Goal: Task Accomplishment & Management: Use online tool/utility

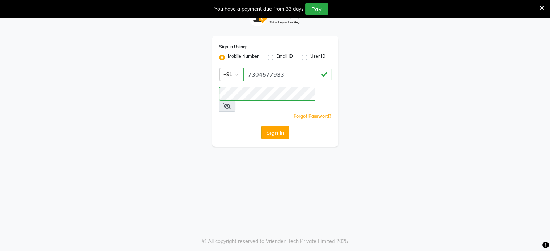
click at [270, 126] on button "Sign In" at bounding box center [275, 133] width 27 height 14
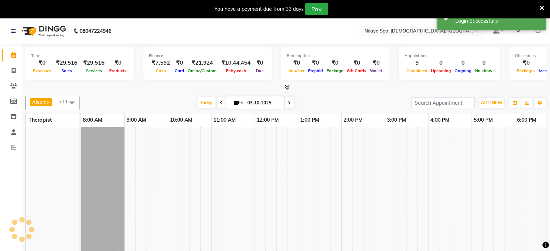
select select "en"
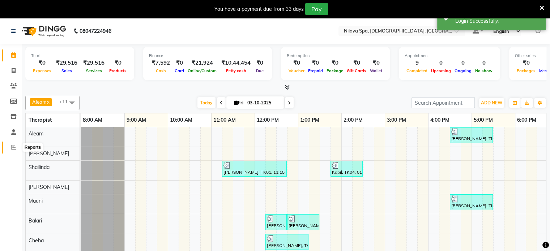
click at [11, 147] on icon at bounding box center [13, 147] width 5 height 5
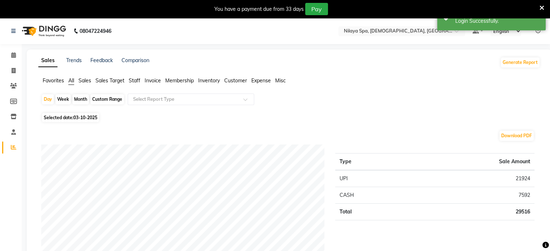
click at [84, 81] on span "Sales" at bounding box center [85, 80] width 13 height 7
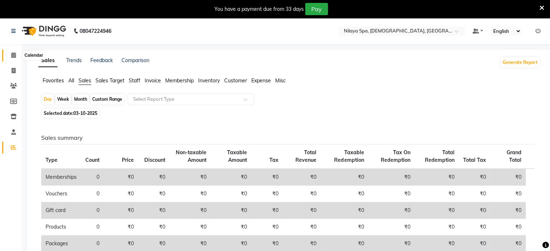
drag, startPoint x: 13, startPoint y: 55, endPoint x: 17, endPoint y: 58, distance: 5.0
click at [13, 55] on icon at bounding box center [13, 54] width 5 height 5
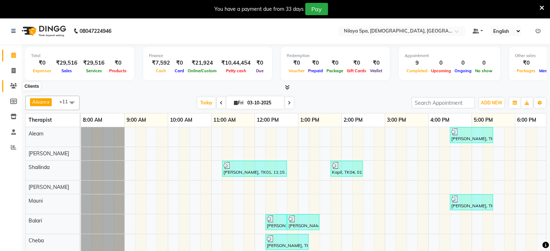
click at [13, 85] on icon at bounding box center [13, 85] width 7 height 5
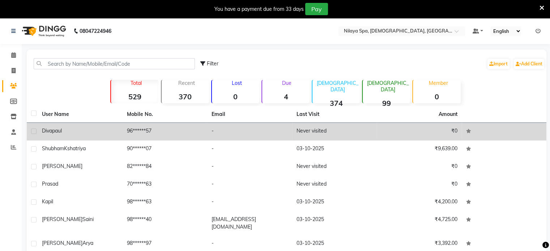
click at [96, 131] on div "Divapaul" at bounding box center [80, 131] width 76 height 8
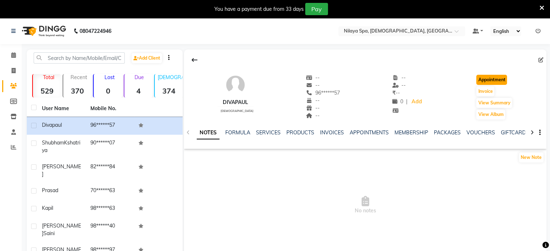
click at [489, 79] on button "Appointment" at bounding box center [491, 80] width 31 height 10
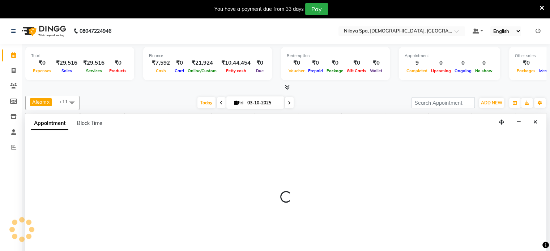
select select "tentative"
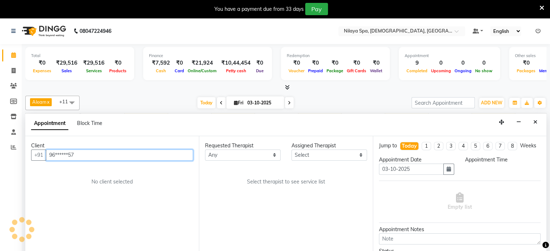
select select "540"
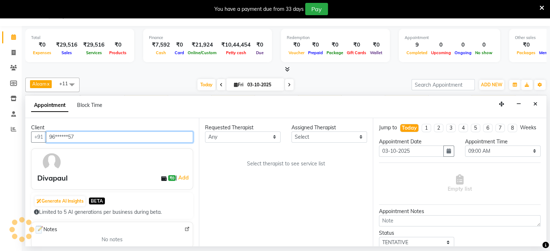
scroll to position [0, 229]
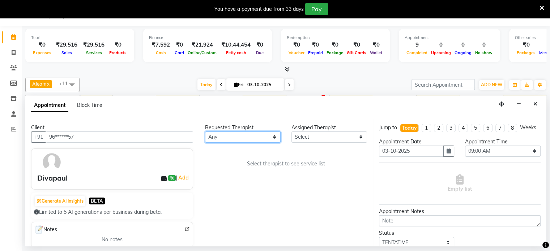
click at [274, 136] on select "Any Aleam [PERSON_NAME] [PERSON_NAME] [PERSON_NAME] [PERSON_NAME] [PERSON_NAME]" at bounding box center [243, 137] width 76 height 11
select select "87835"
click at [205, 132] on select "Any Aleam [PERSON_NAME] [PERSON_NAME] [PERSON_NAME] [PERSON_NAME] [PERSON_NAME]" at bounding box center [243, 137] width 76 height 11
select select "87835"
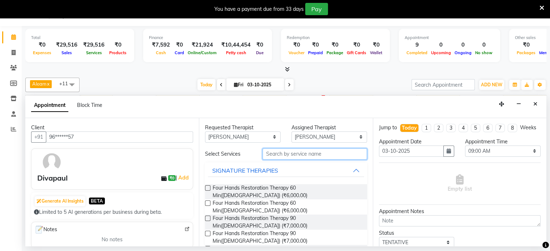
click at [285, 154] on input "text" at bounding box center [315, 154] width 104 height 11
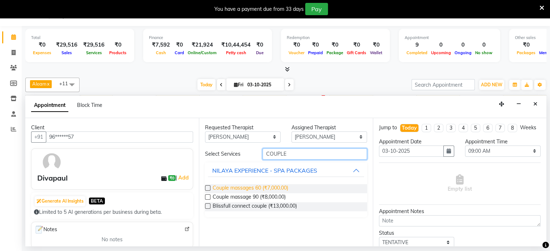
type input "COUPLE"
click at [260, 186] on span "Couple massages 60 (₹7,000.00)" at bounding box center [251, 189] width 76 height 9
checkbox input "false"
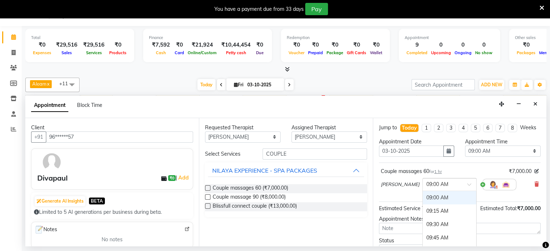
click at [467, 190] on span at bounding box center [471, 187] width 9 height 8
click at [335, 233] on div "Requested Therapist Any Aleam [PERSON_NAME] [PERSON_NAME] Cheba Hadem Mauni [PE…" at bounding box center [286, 182] width 174 height 128
click at [467, 189] on span at bounding box center [471, 187] width 9 height 8
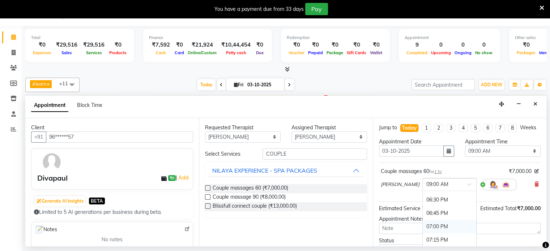
click at [423, 231] on div "07:00 PM" at bounding box center [450, 226] width 54 height 13
click at [489, 189] on img at bounding box center [493, 185] width 9 height 9
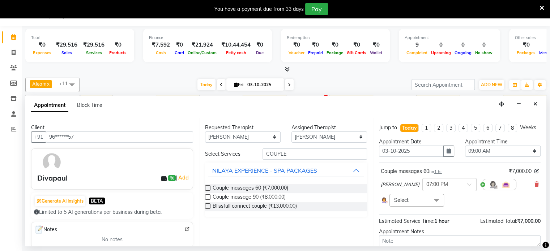
click at [434, 205] on span at bounding box center [436, 201] width 14 height 14
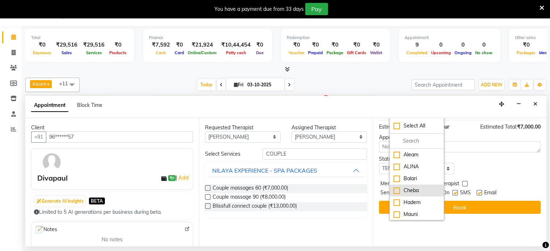
scroll to position [36, 0]
click at [395, 188] on div "[PERSON_NAME]" at bounding box center [417, 191] width 47 height 8
checkbox input "true"
click at [498, 166] on div "Status Select TENTATIVE CONFIRM CHECK-IN UPCOMING" at bounding box center [460, 165] width 173 height 19
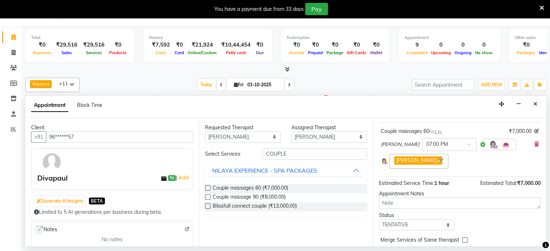
scroll to position [76, 0]
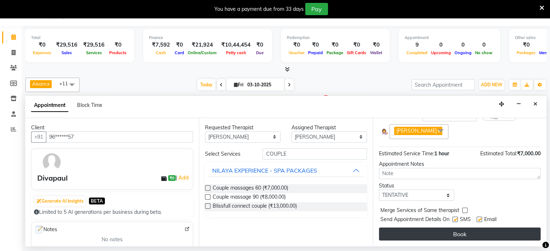
click at [452, 232] on button "Book" at bounding box center [460, 234] width 162 height 13
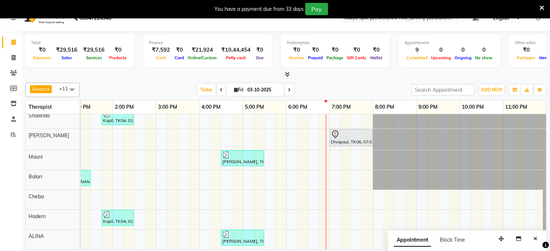
scroll to position [18, 0]
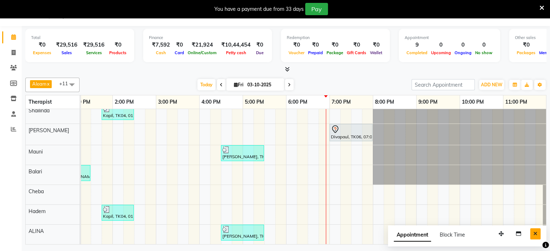
click at [536, 233] on icon "Close" at bounding box center [536, 234] width 4 height 5
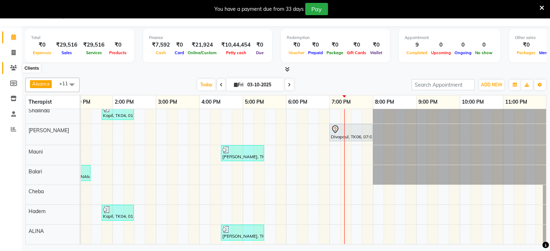
click at [12, 68] on icon at bounding box center [13, 67] width 7 height 5
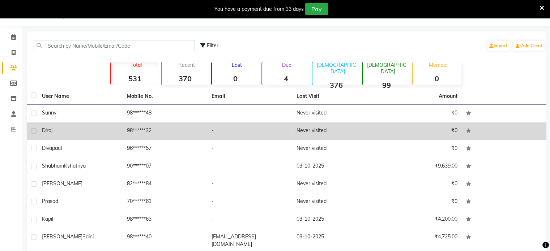
click at [70, 132] on div "Diraj" at bounding box center [80, 131] width 76 height 8
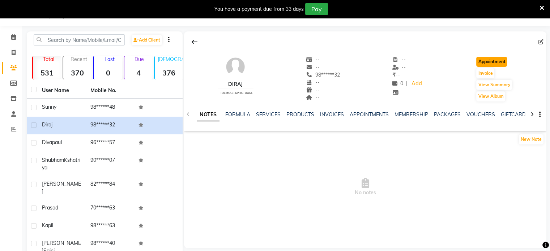
click at [492, 60] on button "Appointment" at bounding box center [491, 62] width 31 height 10
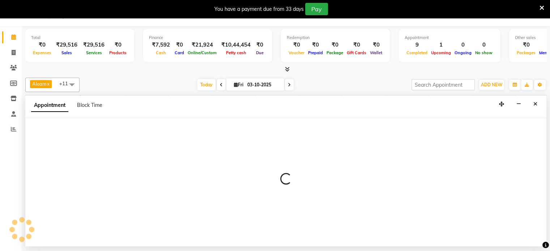
select select "540"
select select "tentative"
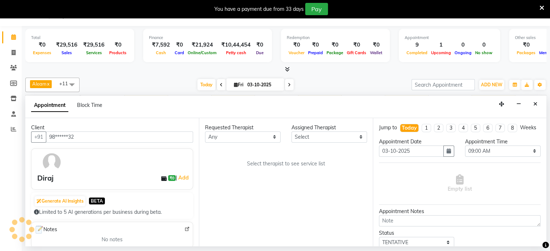
scroll to position [0, 229]
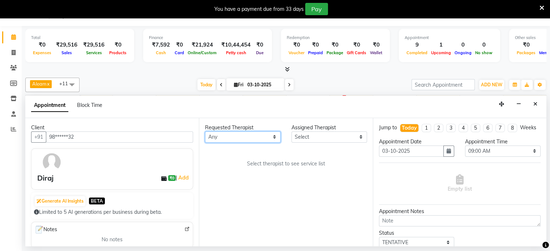
click at [274, 135] on select "Any Aleam [PERSON_NAME] [PERSON_NAME] [PERSON_NAME] [PERSON_NAME] [PERSON_NAME]" at bounding box center [243, 137] width 76 height 11
select select "87840"
click at [205, 132] on select "Any Aleam [PERSON_NAME] [PERSON_NAME] [PERSON_NAME] [PERSON_NAME] [PERSON_NAME]" at bounding box center [243, 137] width 76 height 11
select select "87840"
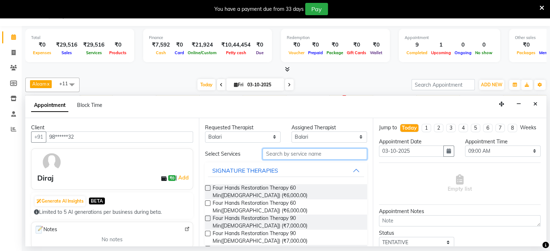
click at [287, 153] on input "text" at bounding box center [315, 154] width 104 height 11
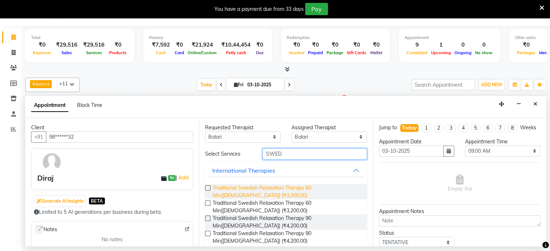
type input "SWED"
click at [287, 185] on span "Traditional Swedish Relaxation Therapy 60 Min([DEMOGRAPHIC_DATA]) (₹3,200.00)" at bounding box center [287, 192] width 148 height 15
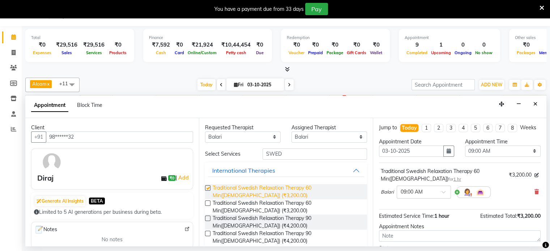
checkbox input "false"
click at [444, 198] on span at bounding box center [446, 195] width 9 height 8
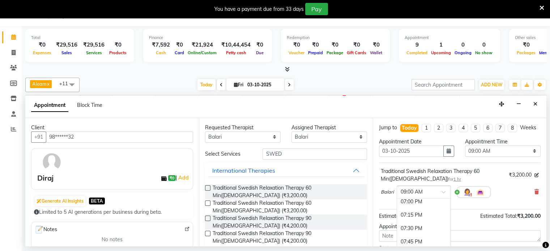
scroll to position [543, 0]
click at [408, 232] on div "07:30 PM" at bounding box center [424, 228] width 54 height 13
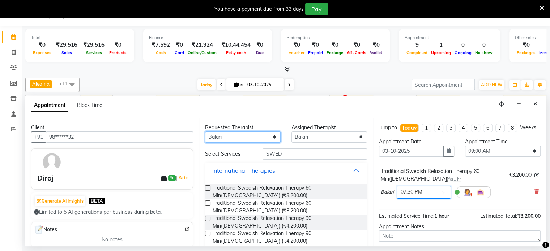
click at [271, 134] on select "Any Aleam [PERSON_NAME] [PERSON_NAME] [PERSON_NAME] [PERSON_NAME] [PERSON_NAME]" at bounding box center [243, 137] width 76 height 11
select select "91634"
click at [205, 132] on select "Any Aleam [PERSON_NAME] [PERSON_NAME] [PERSON_NAME] [PERSON_NAME] [PERSON_NAME]" at bounding box center [243, 137] width 76 height 11
select select "91634"
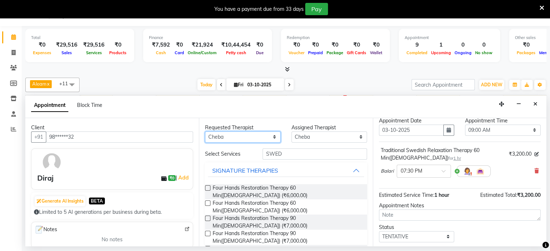
scroll to position [0, 0]
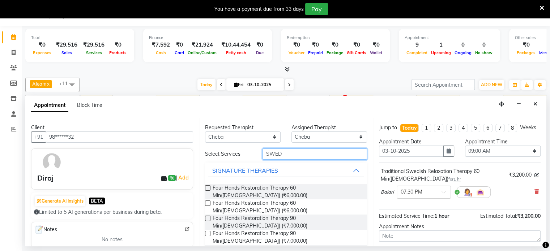
click at [285, 152] on input "SWED" at bounding box center [315, 154] width 104 height 11
type input "S"
type input "SWED"
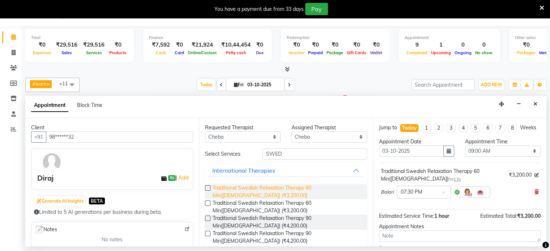
click at [291, 186] on span "Traditional Swedish Relaxation Therapy 60 Min([DEMOGRAPHIC_DATA]) (₹3,200.00)" at bounding box center [287, 192] width 148 height 15
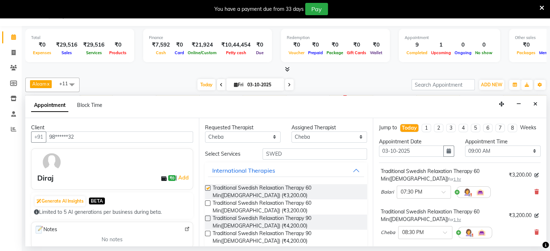
checkbox input "false"
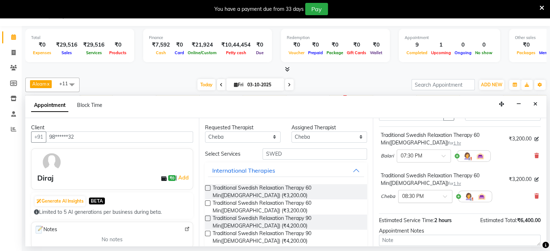
click at [445, 202] on span at bounding box center [447, 199] width 9 height 8
click at [414, 240] on div "07:30 PM" at bounding box center [426, 237] width 54 height 13
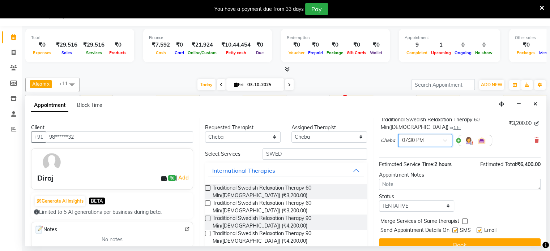
scroll to position [117, 0]
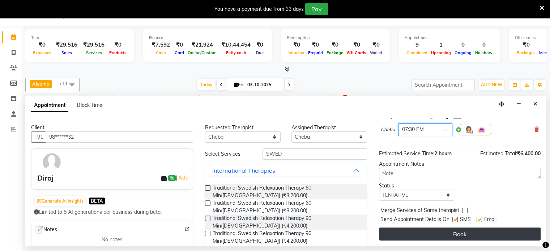
click at [458, 234] on button "Book" at bounding box center [460, 234] width 162 height 13
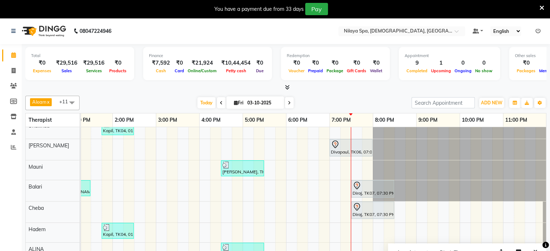
scroll to position [18, 0]
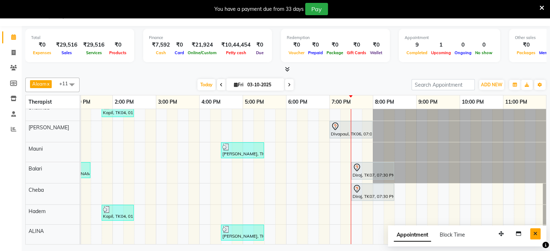
click at [537, 233] on icon "Close" at bounding box center [536, 234] width 4 height 5
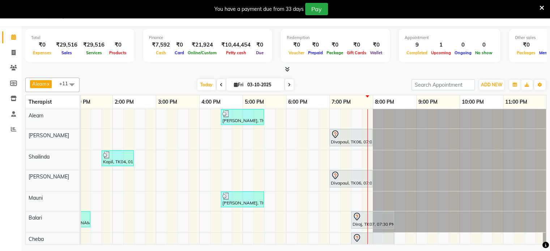
scroll to position [54, 0]
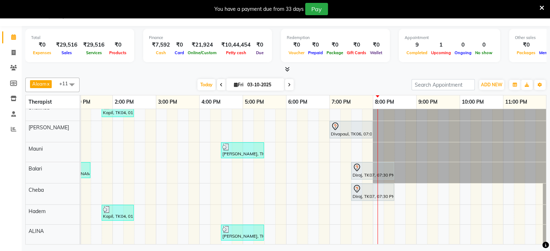
click at [543, 5] on icon at bounding box center [542, 8] width 5 height 7
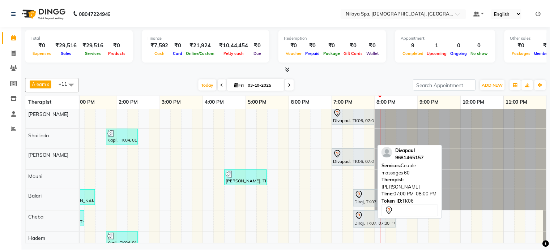
scroll to position [0, 0]
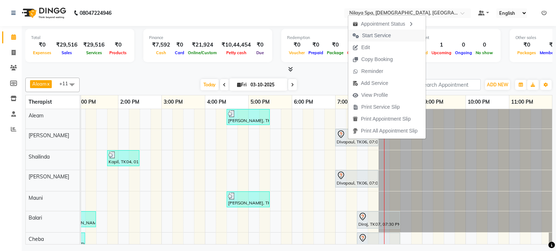
click at [374, 36] on span "Start Service" at bounding box center [376, 36] width 29 height 8
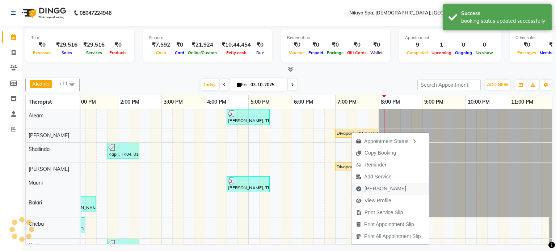
click at [372, 190] on span "[PERSON_NAME]" at bounding box center [385, 189] width 42 height 8
select select "service"
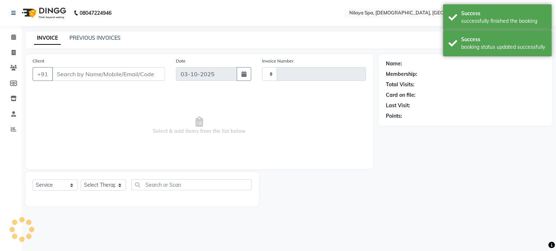
type input "0414"
select select "8694"
type input "96******57"
select select "87835"
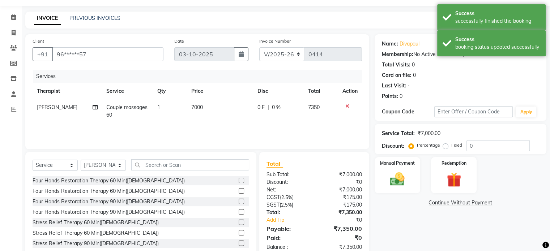
scroll to position [38, 0]
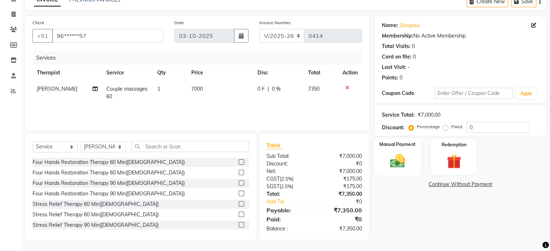
click at [397, 154] on img at bounding box center [397, 161] width 24 height 17
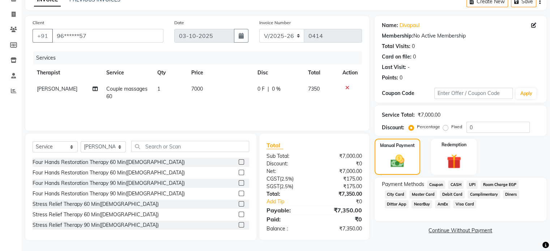
click at [458, 183] on span "CASH" at bounding box center [456, 185] width 16 height 8
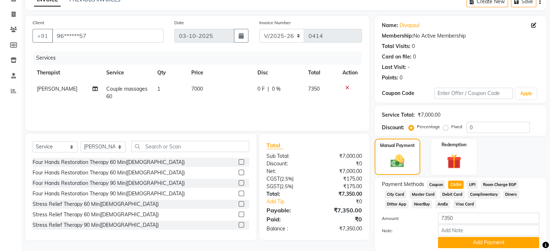
scroll to position [65, 0]
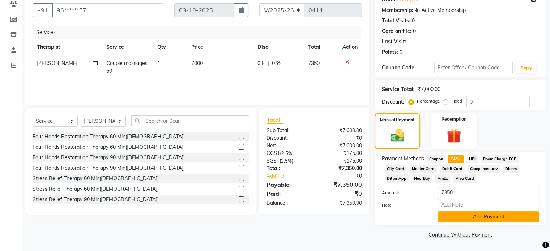
click at [482, 217] on button "Add Payment" at bounding box center [488, 217] width 101 height 11
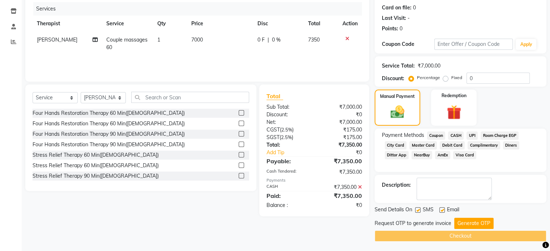
scroll to position [88, 0]
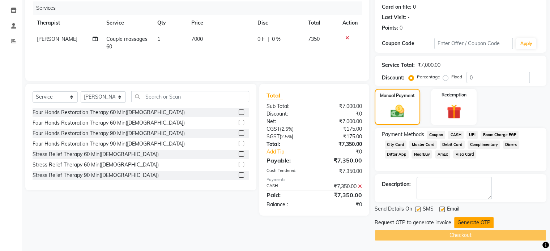
click at [475, 219] on button "Generate OTP" at bounding box center [473, 222] width 39 height 11
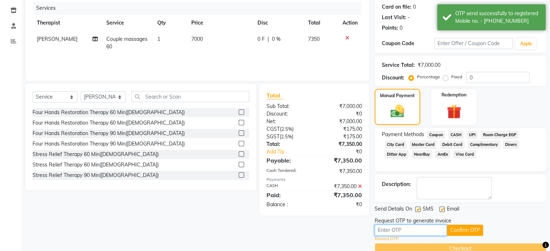
click at [397, 230] on input "text" at bounding box center [411, 230] width 72 height 11
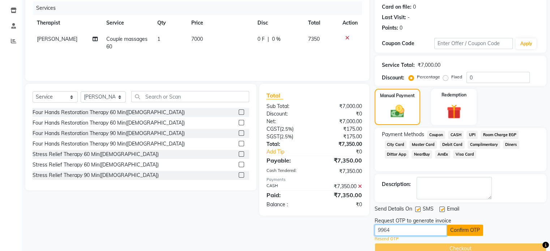
type input "9964"
click at [469, 228] on button "Confirm OTP" at bounding box center [465, 230] width 36 height 11
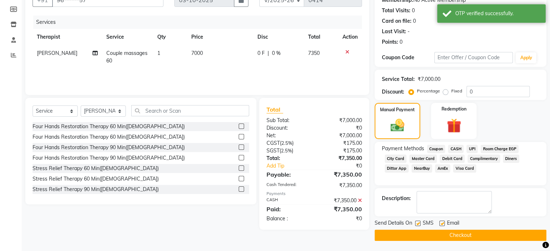
click at [450, 233] on button "Checkout" at bounding box center [461, 235] width 172 height 11
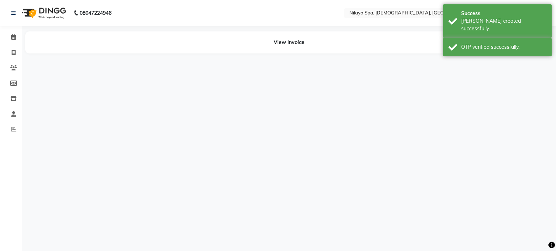
select select "87835"
select select "87837"
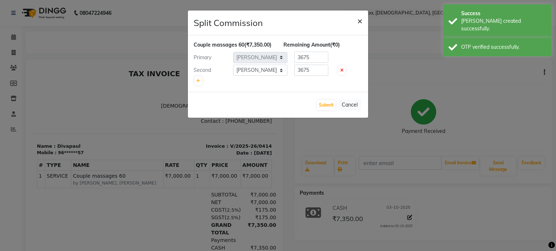
click at [359, 20] on span "×" at bounding box center [359, 20] width 5 height 11
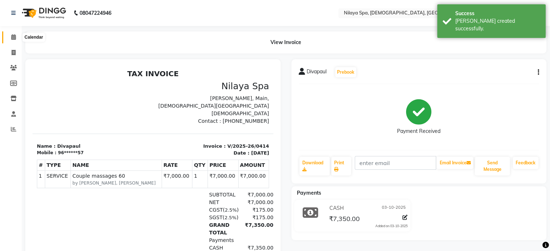
click at [11, 37] on icon at bounding box center [13, 36] width 5 height 5
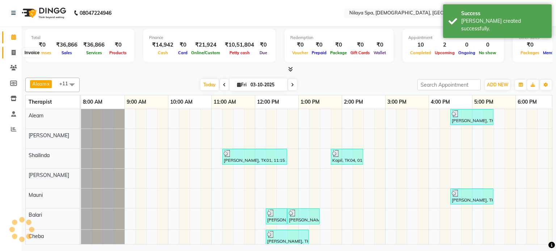
click at [13, 51] on icon at bounding box center [14, 52] width 4 height 5
select select "8694"
select select "service"
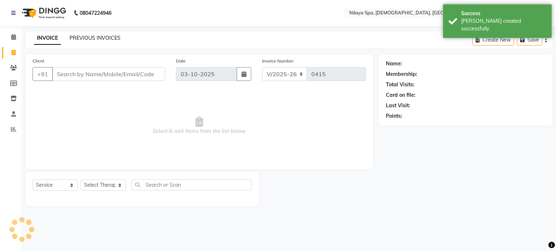
click at [86, 36] on link "PREVIOUS INVOICES" at bounding box center [94, 38] width 51 height 7
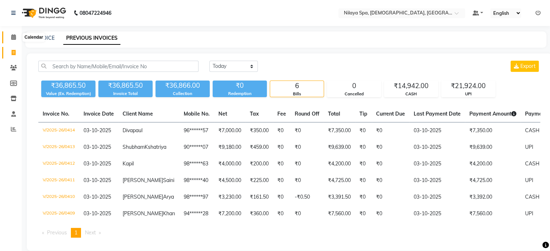
click at [11, 37] on icon at bounding box center [13, 36] width 5 height 5
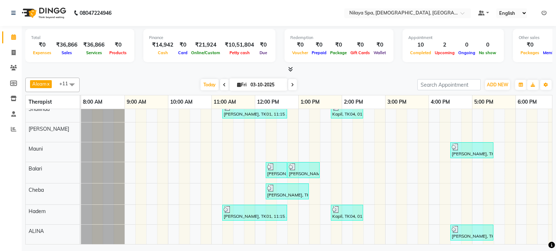
scroll to position [0, 224]
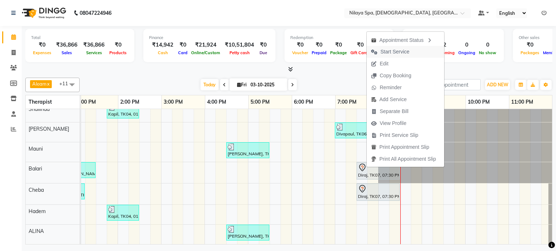
click at [391, 50] on span "Start Service" at bounding box center [394, 52] width 29 height 8
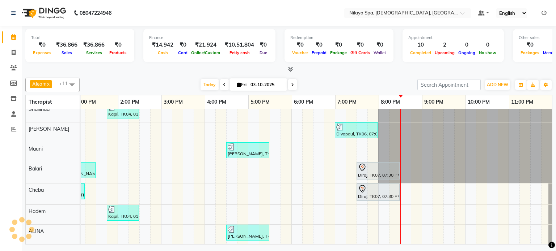
scroll to position [50, 229]
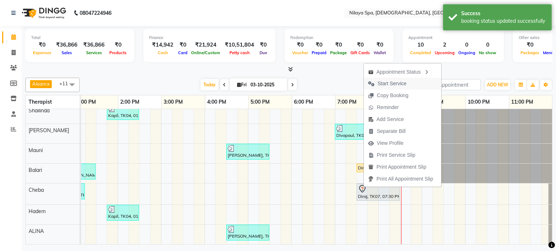
click at [384, 84] on span "Start Service" at bounding box center [391, 84] width 29 height 8
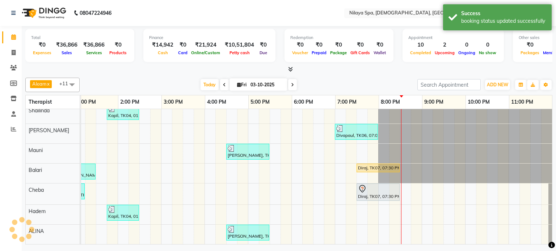
scroll to position [48, 229]
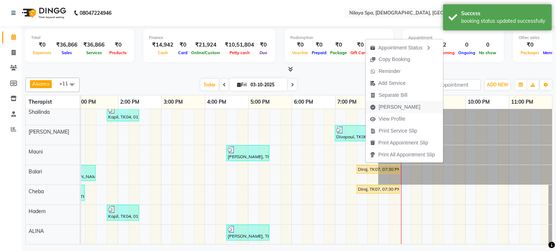
click at [387, 107] on span "[PERSON_NAME]" at bounding box center [399, 107] width 42 height 8
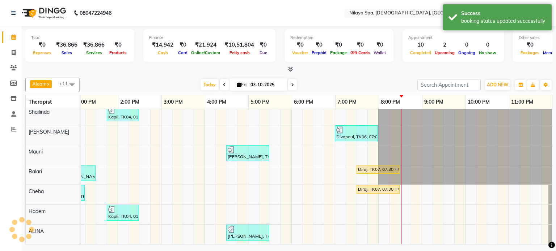
select select "8694"
select select "service"
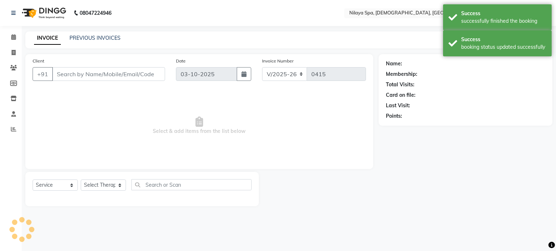
type input "98******32"
select select "87840"
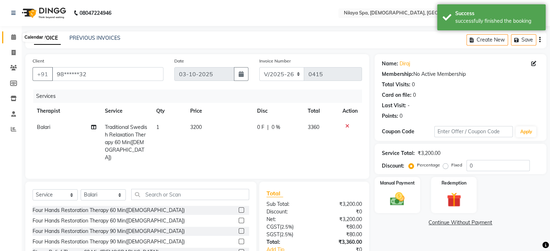
click at [14, 36] on icon at bounding box center [13, 36] width 5 height 5
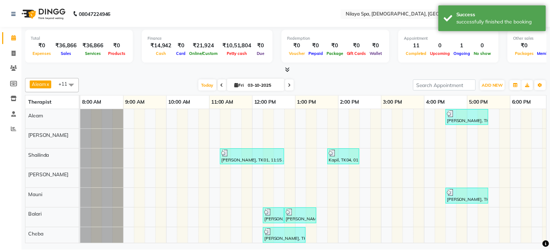
scroll to position [0, 224]
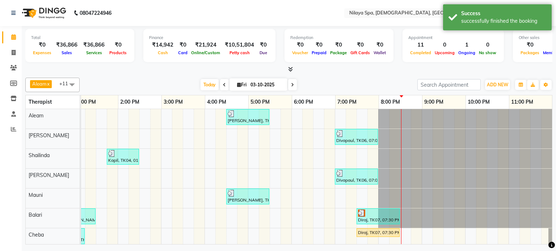
click at [550, 236] on div "Total ₹0 Expenses ₹36,866 Sales ₹36,866 Services ₹0 Products Finance ₹14,942 Ca…" at bounding box center [289, 136] width 534 height 221
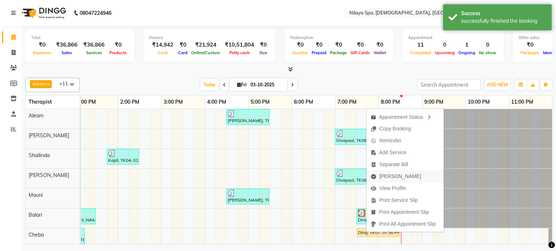
click at [390, 174] on span "[PERSON_NAME]" at bounding box center [400, 177] width 42 height 8
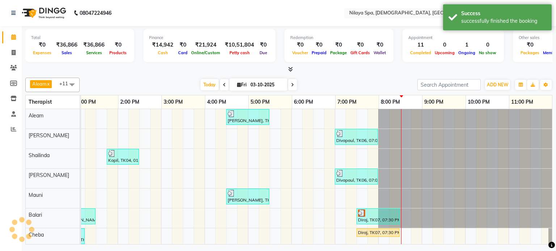
select select "8694"
select select "service"
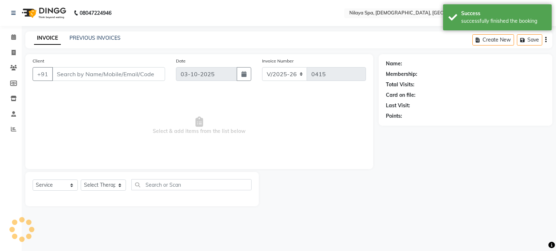
type input "98******32"
select select "91634"
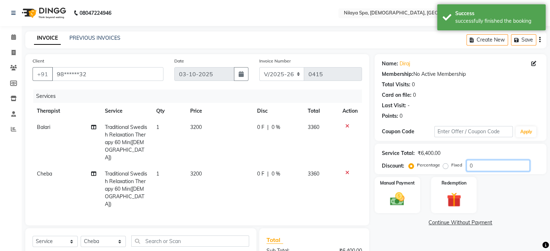
click at [482, 164] on input "0" at bounding box center [498, 165] width 63 height 11
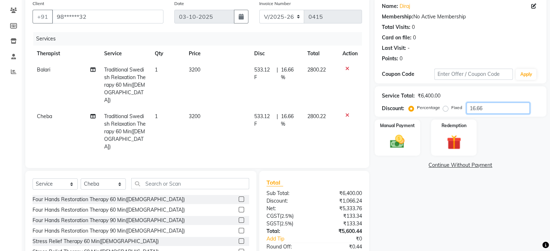
scroll to position [93, 0]
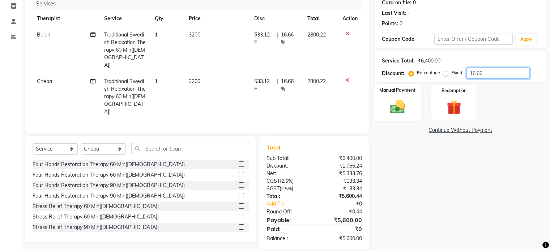
type input "16.66"
click at [385, 102] on img at bounding box center [397, 106] width 24 height 17
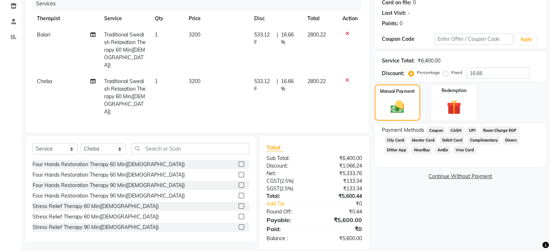
click at [457, 130] on span "CASH" at bounding box center [456, 131] width 16 height 8
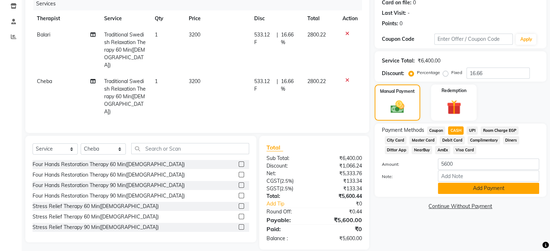
click at [475, 190] on button "Add Payment" at bounding box center [488, 188] width 101 height 11
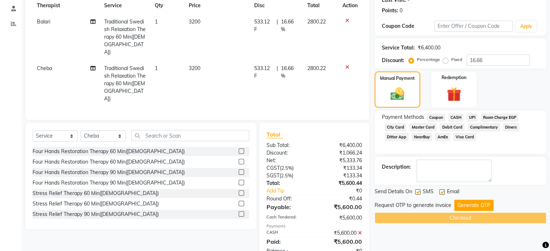
scroll to position [118, 0]
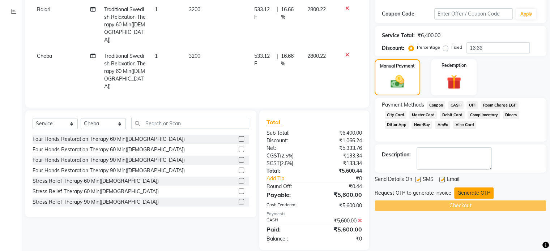
click at [472, 192] on button "Generate OTP" at bounding box center [473, 193] width 39 height 11
click at [472, 192] on div "Request OTP to generate invoice Generate OTP" at bounding box center [461, 193] width 172 height 11
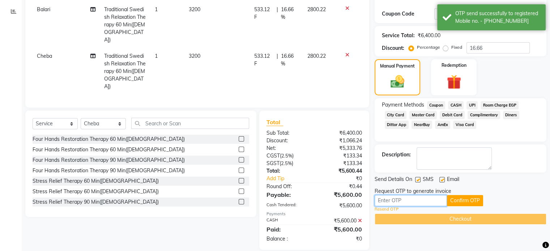
click at [418, 200] on input "text" at bounding box center [411, 200] width 72 height 11
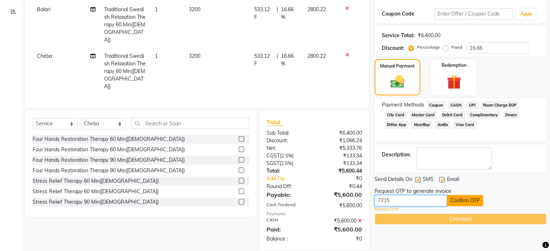
type input "7715"
click at [460, 199] on button "Confirm OTP" at bounding box center [465, 200] width 36 height 11
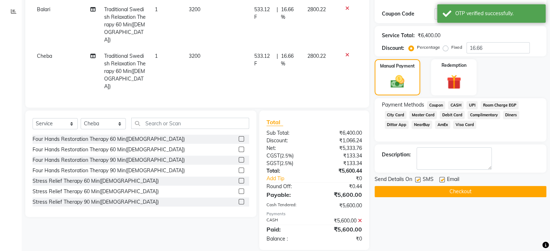
click at [462, 191] on button "Checkout" at bounding box center [461, 191] width 172 height 11
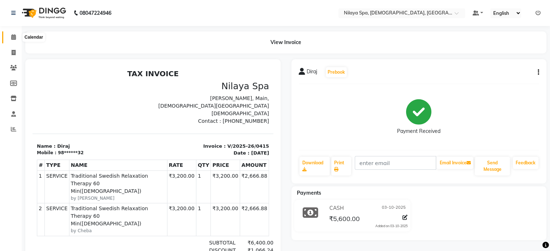
click at [13, 37] on icon at bounding box center [13, 36] width 5 height 5
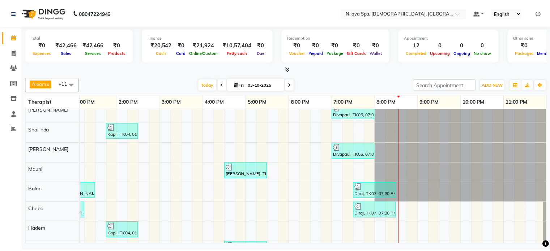
scroll to position [48, 0]
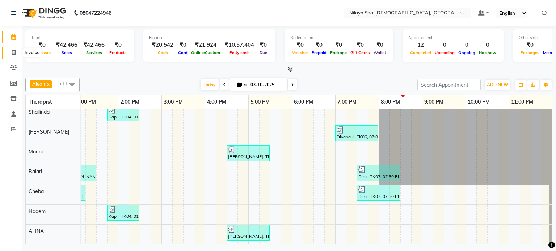
click at [14, 52] on icon at bounding box center [14, 52] width 4 height 5
select select "8694"
select select "service"
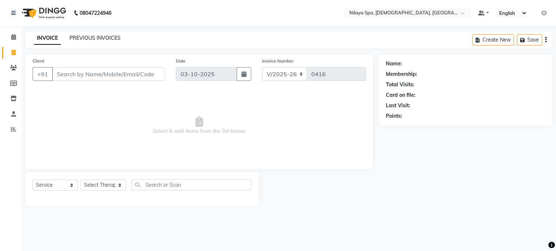
click at [80, 38] on link "PREVIOUS INVOICES" at bounding box center [94, 38] width 51 height 7
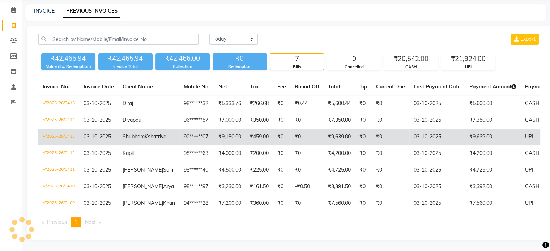
scroll to position [47, 0]
